Goal: Task Accomplishment & Management: Use online tool/utility

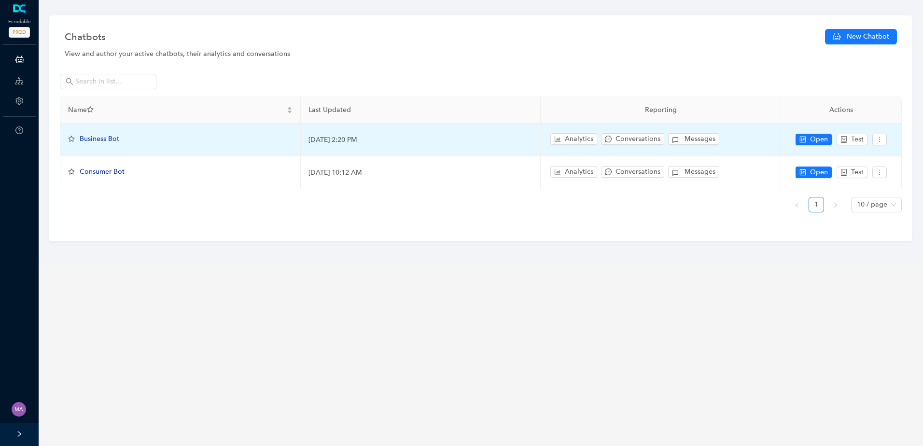
click at [109, 138] on span "Business Bot" at bounding box center [100, 139] width 40 height 8
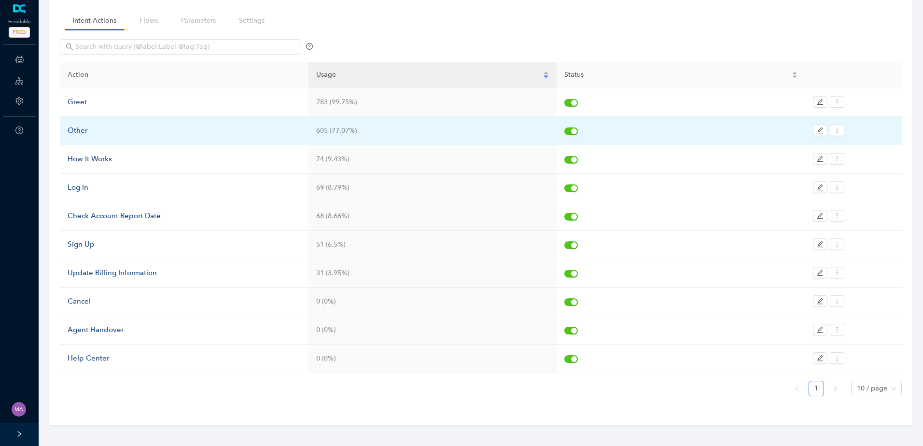
scroll to position [72, 0]
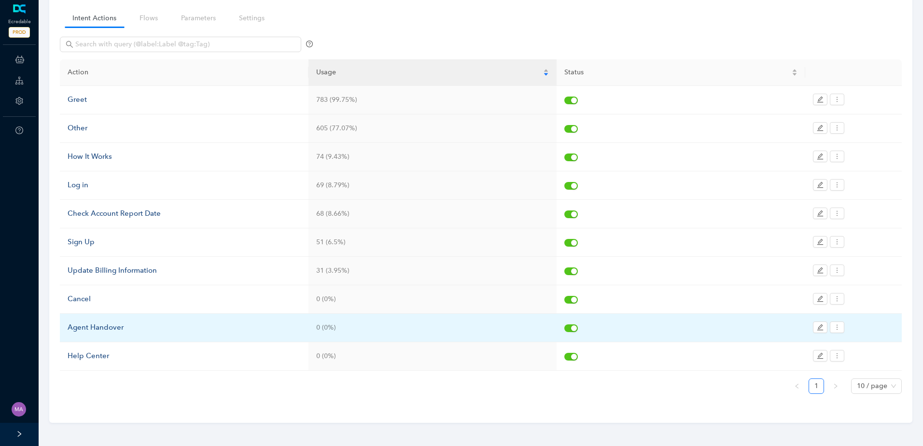
click at [91, 330] on div "Agent Handover" at bounding box center [184, 328] width 233 height 12
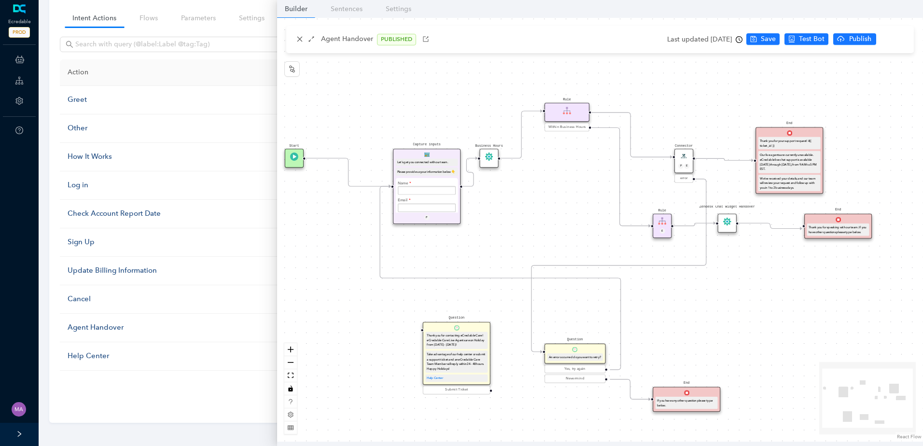
drag, startPoint x: 525, startPoint y: 207, endPoint x: 495, endPoint y: 224, distance: 34.4
click at [506, 235] on div "Start End If you have any other question please type below. Connector P E error…" at bounding box center [600, 230] width 646 height 424
click at [470, 186] on circle "Edge from e7b41dfe-3bde-c007-c096-cef069175f45 to ec9b0b58-7d9d-1907-132b-3d250…" at bounding box center [466, 188] width 11 height 11
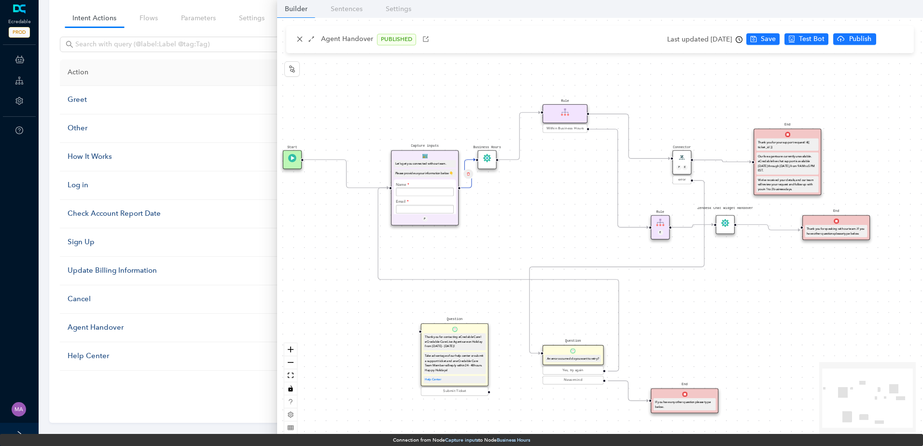
click at [462, 175] on div "Edge from e7b41dfe-3bde-c007-c096-cef069175f45 to ec9b0b58-7d9d-1907-132b-3d250…" at bounding box center [468, 174] width 22 height 22
click at [466, 174] on icon "delete" at bounding box center [467, 173] width 3 height 6
click at [522, 153] on span "Yes" at bounding box center [525, 151] width 11 height 11
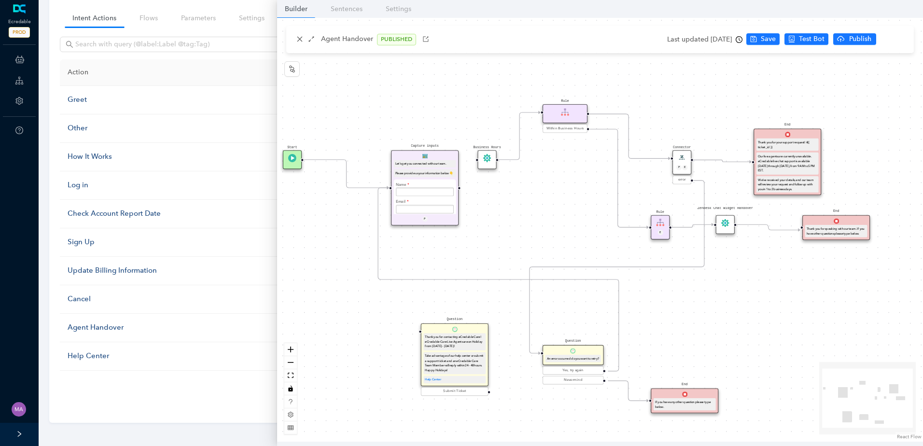
click at [709, 162] on icon "Edge from e482f140-49c1-bae9-e202-e24a98815977 to f68cb803-94d7-777c-bd66-ebef2…" at bounding box center [722, 161] width 58 height 2
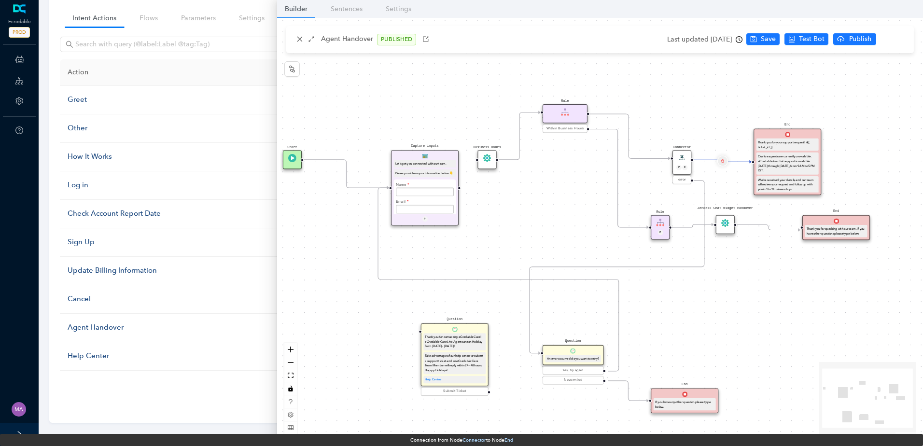
click at [725, 163] on button "Edge from e482f140-49c1-bae9-e202-e24a98815977 to f68cb803-94d7-777c-bd66-ebef2…" at bounding box center [722, 160] width 11 height 11
click at [777, 139] on span "Yes" at bounding box center [780, 138] width 11 height 11
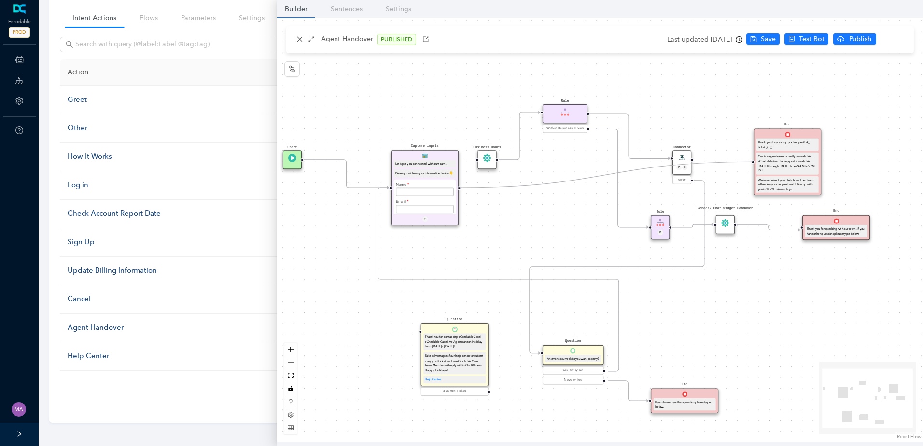
drag, startPoint x: 460, startPoint y: 187, endPoint x: 748, endPoint y: 165, distance: 289.1
click at [748, 165] on div "Start End If you have any other question please type below. Connector P E error…" at bounding box center [600, 230] width 646 height 424
click at [776, 37] on span "Save" at bounding box center [768, 39] width 15 height 11
click at [884, 46] on ul "Save Test Bot Publish" at bounding box center [851, 39] width 135 height 14
click at [886, 42] on span "Publish" at bounding box center [898, 39] width 24 height 11
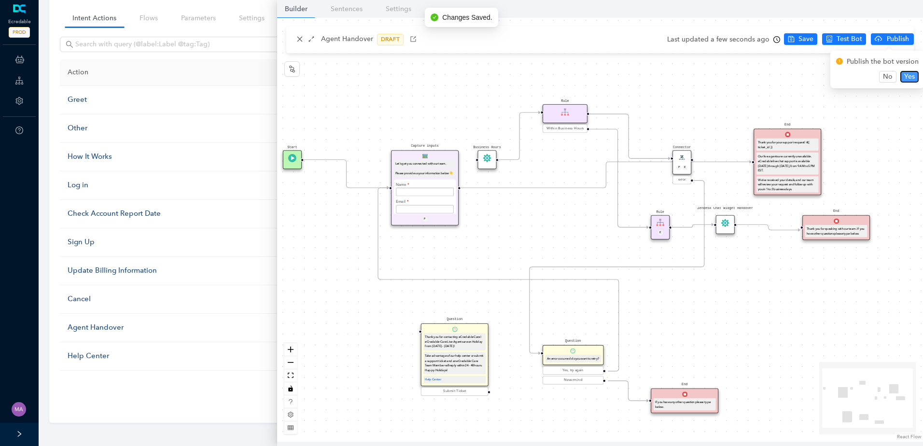
click at [908, 76] on span "Yes" at bounding box center [909, 76] width 11 height 11
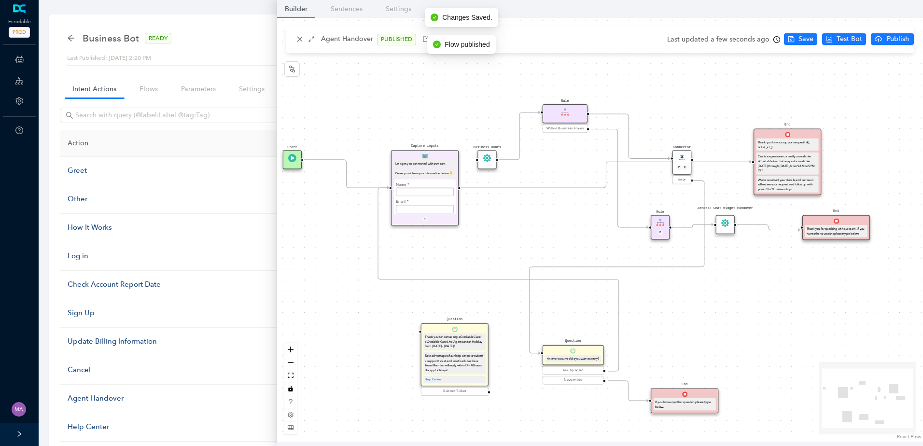
scroll to position [0, 0]
click at [71, 41] on icon "arrow-left" at bounding box center [71, 39] width 6 height 6
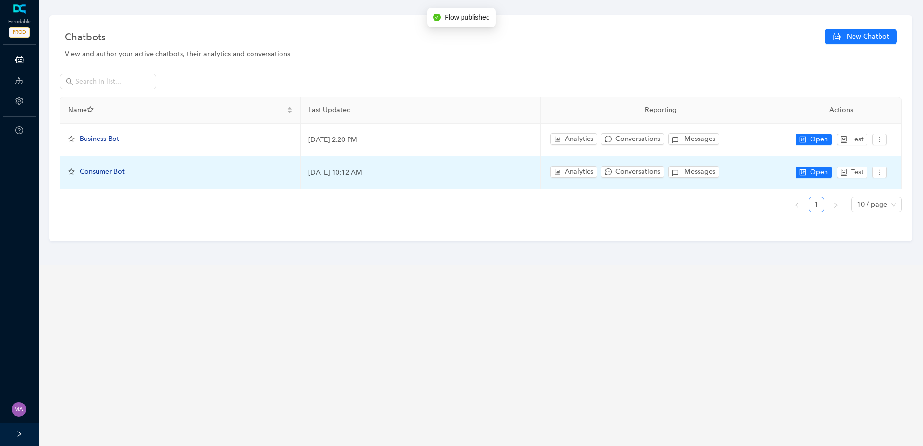
click at [102, 170] on span "Consumer Bot" at bounding box center [102, 172] width 45 height 8
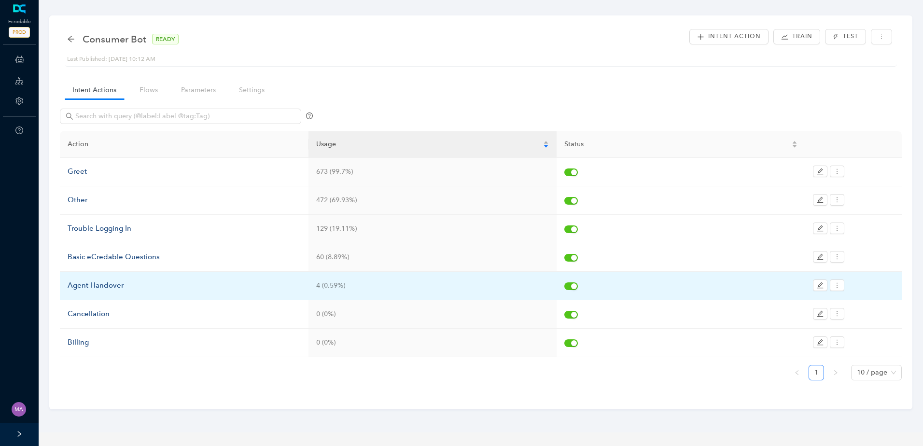
click at [104, 286] on div "Agent Handover" at bounding box center [184, 286] width 233 height 12
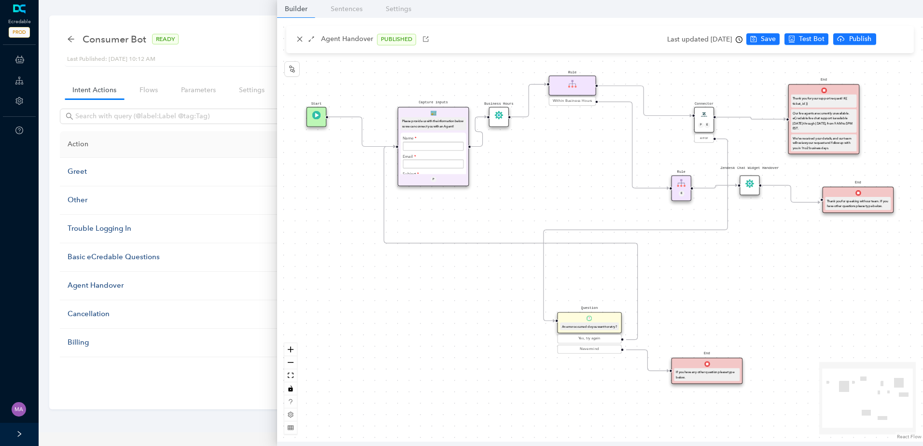
drag, startPoint x: 528, startPoint y: 202, endPoint x: 501, endPoint y: 242, distance: 48.1
click at [501, 242] on div "Start End If you have any other question please type below. Connector P E error…" at bounding box center [600, 230] width 646 height 424
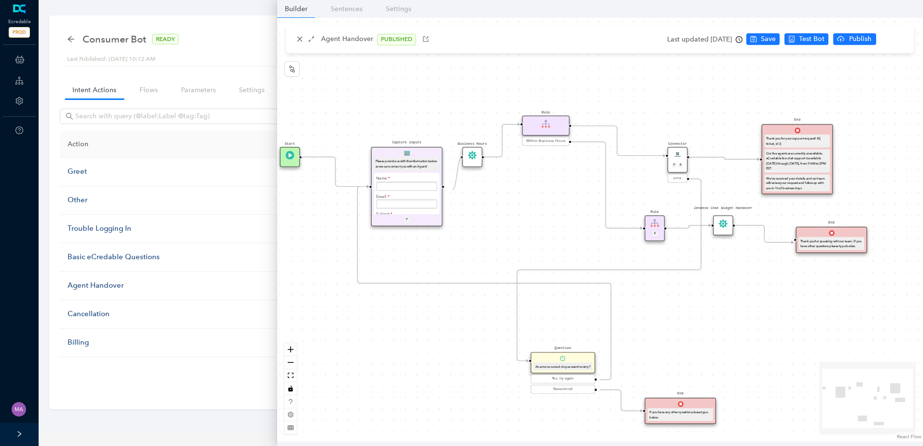
click at [452, 190] on circle "Edge from e7b41dfe-3bde-c007-c096-cef069175f45 to ec9b0b58-7d9d-1907-132b-3d250…" at bounding box center [451, 187] width 12 height 12
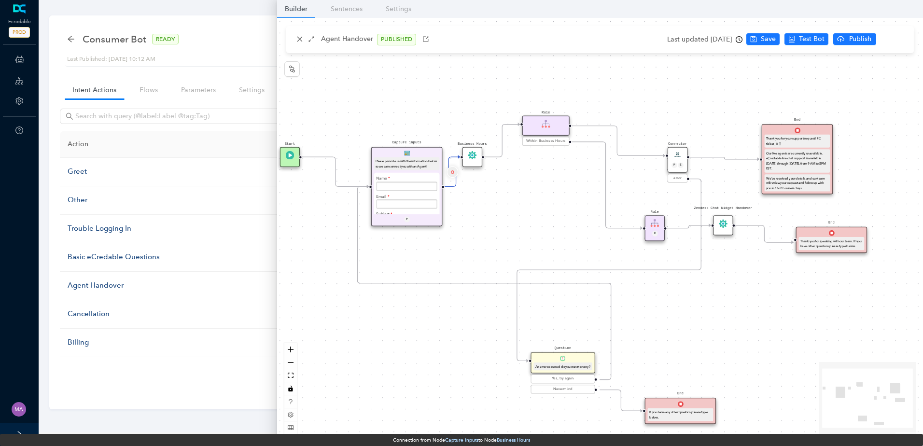
click at [453, 172] on icon "delete" at bounding box center [452, 172] width 3 height 7
click at [508, 154] on span "Yes" at bounding box center [509, 148] width 11 height 11
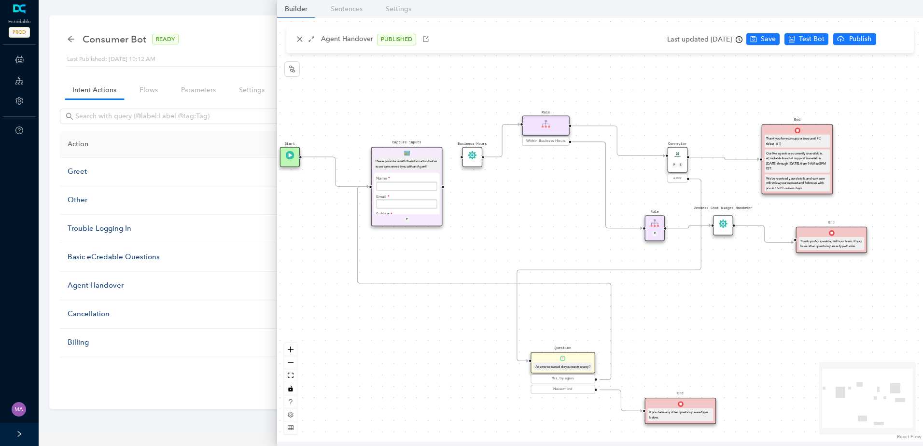
click at [723, 165] on div "Start End If you have any other question please type below. Connector P E error…" at bounding box center [600, 230] width 646 height 424
click at [723, 159] on icon "Edge from e482f140-49c1-bae9-e202-e24a98815977 to f68cb803-94d7-777c-bd66-ebef2…" at bounding box center [725, 158] width 70 height 2
click at [724, 159] on icon "Edge from e482f140-49c1-bae9-e202-e24a98815977 to f68cb803-94d7-777c-bd66-ebef2…" at bounding box center [725, 158] width 70 height 2
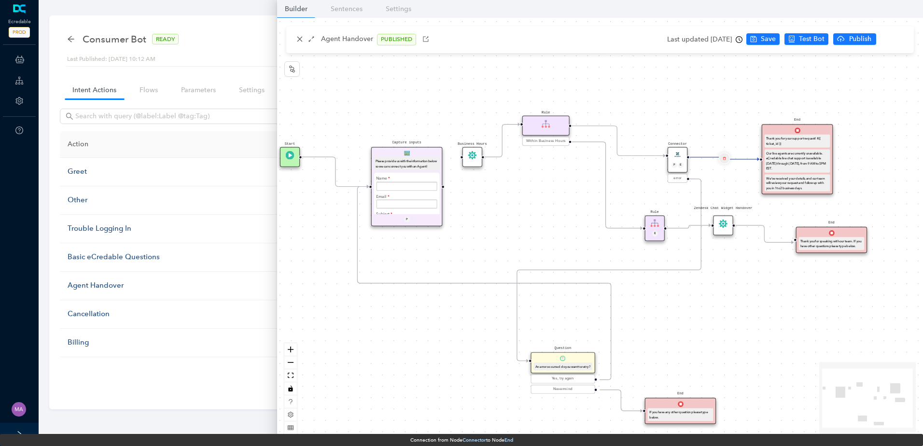
click at [725, 158] on icon "delete" at bounding box center [724, 158] width 3 height 7
click at [777, 137] on span "Yes" at bounding box center [782, 135] width 11 height 11
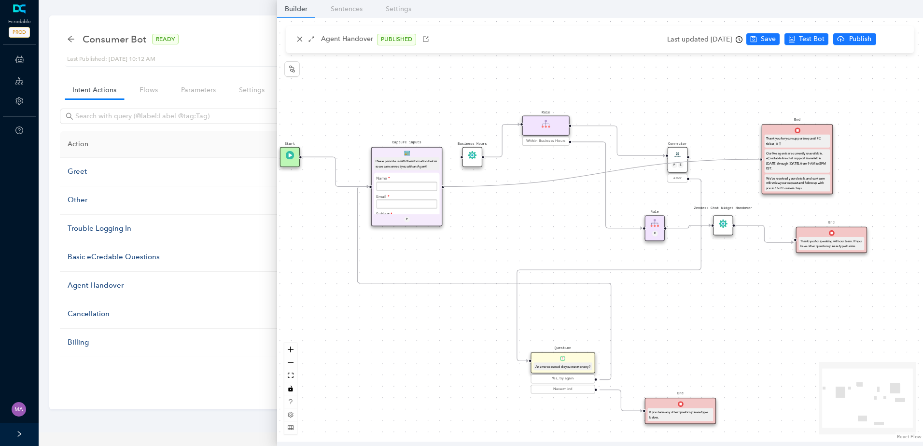
drag, startPoint x: 444, startPoint y: 187, endPoint x: 751, endPoint y: 162, distance: 308.6
click at [751, 162] on div "Start End If you have any other question please type below. Connector P E error…" at bounding box center [600, 230] width 646 height 424
click at [776, 39] on span "Save" at bounding box center [768, 39] width 15 height 11
click at [890, 38] on span "Publish" at bounding box center [898, 39] width 24 height 11
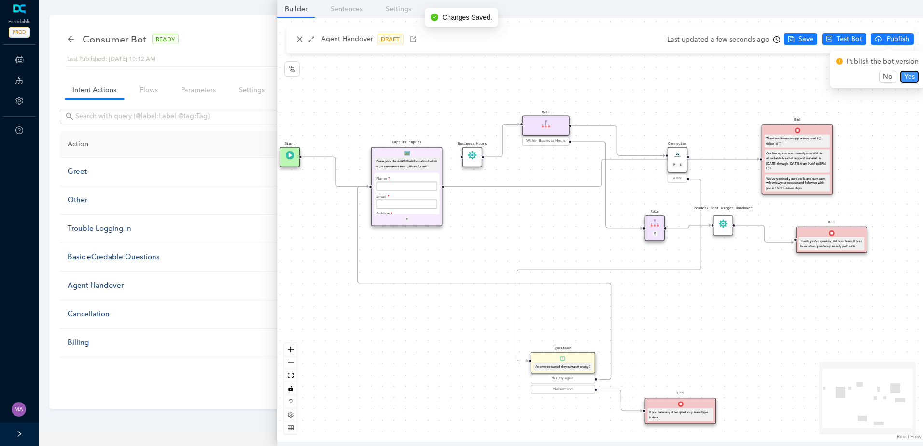
click at [912, 79] on span "Yes" at bounding box center [909, 76] width 11 height 11
click at [71, 41] on icon "arrow-left" at bounding box center [71, 39] width 8 height 8
